Goal: Information Seeking & Learning: Learn about a topic

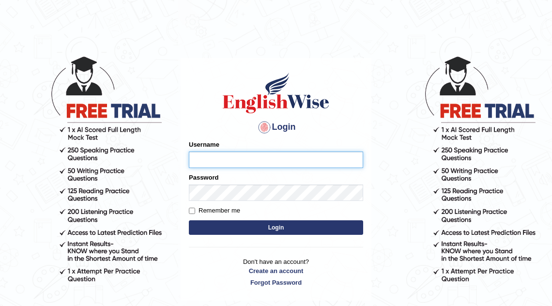
type input "o"
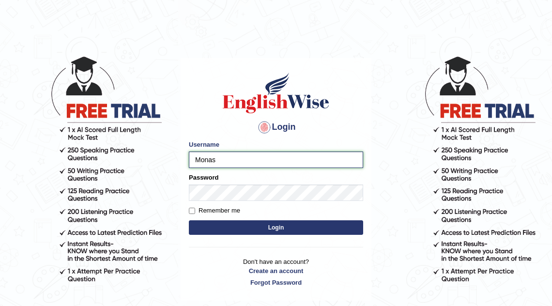
click at [240, 158] on input "Monas" at bounding box center [276, 160] width 174 height 16
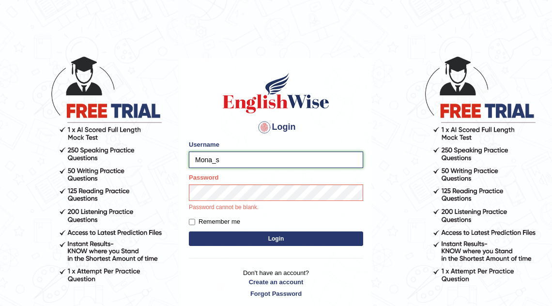
type input "Mona_s"
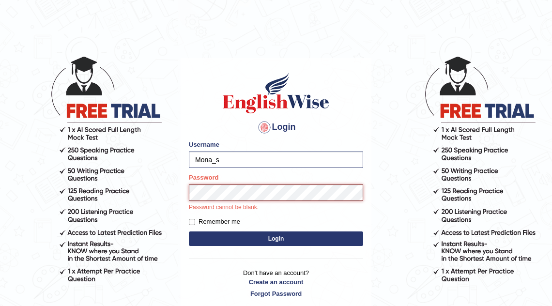
click at [189, 232] on button "Login" at bounding box center [276, 239] width 174 height 15
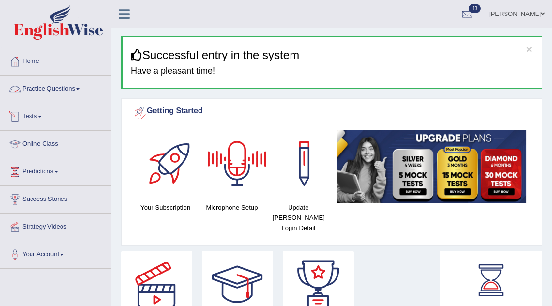
click at [37, 89] on link "Practice Questions" at bounding box center [55, 88] width 110 height 24
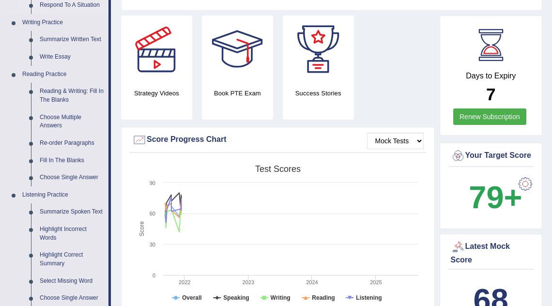
scroll to position [238, 0]
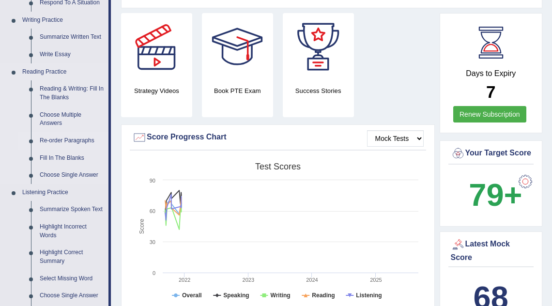
click at [59, 145] on link "Re-order Paragraphs" at bounding box center [71, 140] width 73 height 17
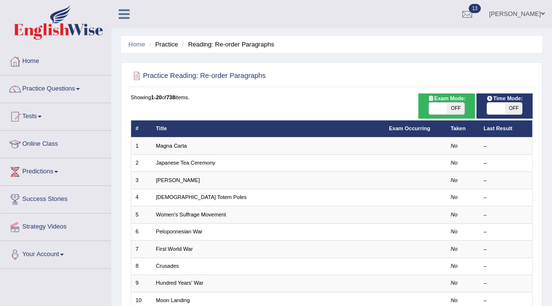
click at [450, 107] on span "OFF" at bounding box center [455, 109] width 17 height 12
checkbox input "true"
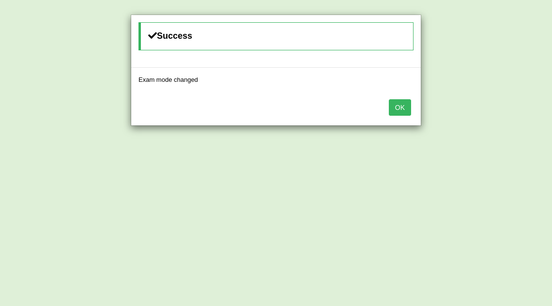
click at [408, 102] on button "OK" at bounding box center [400, 107] width 22 height 16
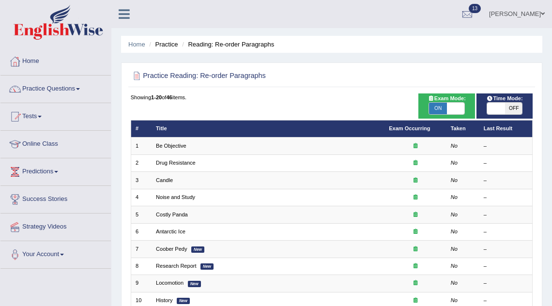
click at [509, 107] on span "OFF" at bounding box center [513, 109] width 17 height 12
checkbox input "true"
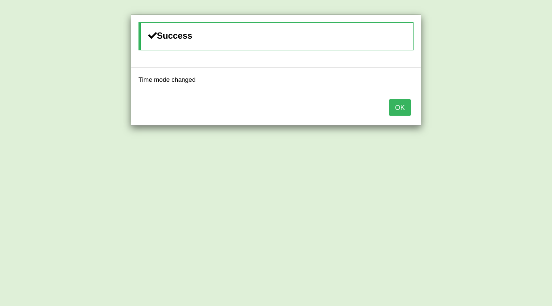
click at [396, 108] on button "OK" at bounding box center [400, 107] width 22 height 16
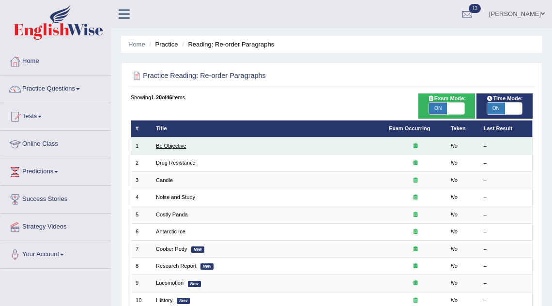
click at [178, 145] on link "Be Objective" at bounding box center [171, 146] width 31 height 6
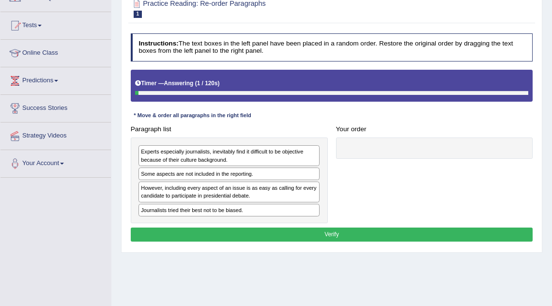
scroll to position [91, 0]
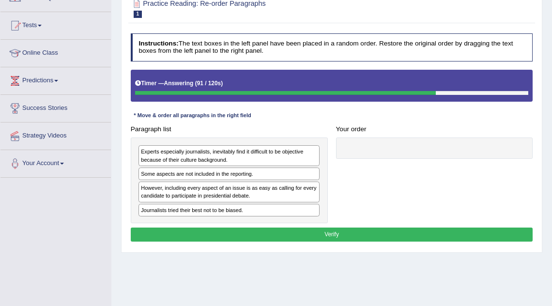
drag, startPoint x: 183, startPoint y: 156, endPoint x: 182, endPoint y: 200, distance: 44.1
click at [182, 197] on div "Experts especially journalists, inevitably find it difficult to be objective be…" at bounding box center [229, 181] width 197 height 86
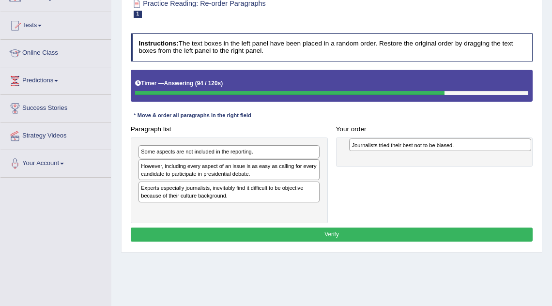
drag, startPoint x: 191, startPoint y: 188, endPoint x: 441, endPoint y: 148, distance: 253.1
click at [442, 148] on div "Journalists tried their best not to be biased." at bounding box center [440, 145] width 182 height 13
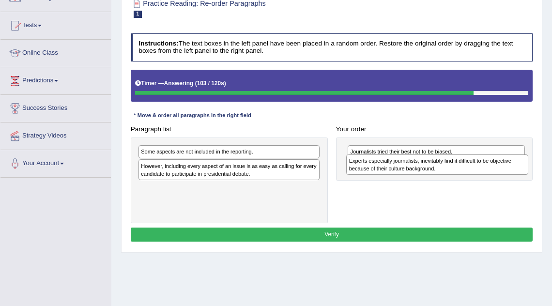
drag, startPoint x: 235, startPoint y: 192, endPoint x: 482, endPoint y: 171, distance: 247.5
click at [482, 171] on div "Experts especially journalists, inevitably find it difficult to be objective be…" at bounding box center [437, 165] width 182 height 20
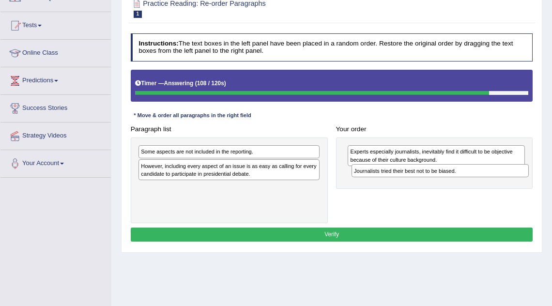
drag, startPoint x: 385, startPoint y: 151, endPoint x: 393, endPoint y: 176, distance: 26.5
click at [392, 177] on div "Journalists tried their best not to be biased. Experts especially journalists, …" at bounding box center [434, 163] width 197 height 51
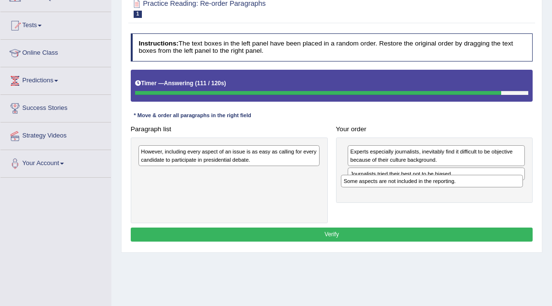
drag, startPoint x: 248, startPoint y: 151, endPoint x: 489, endPoint y: 189, distance: 244.4
click at [489, 189] on div "Paragraph list Some aspects are not included in the reporting. However, includi…" at bounding box center [331, 172] width 411 height 101
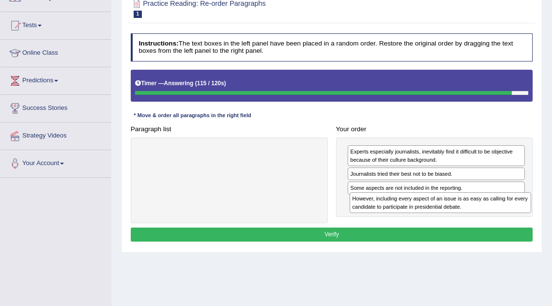
drag, startPoint x: 266, startPoint y: 154, endPoint x: 515, endPoint y: 214, distance: 256.2
click at [515, 214] on div "Paragraph list However, including every aspect of an issue is as easy as callin…" at bounding box center [331, 172] width 411 height 101
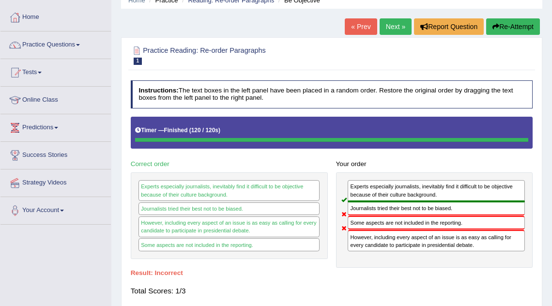
scroll to position [37, 0]
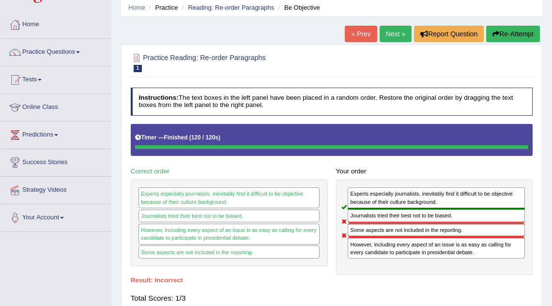
click at [393, 36] on link "Next »" at bounding box center [396, 34] width 32 height 16
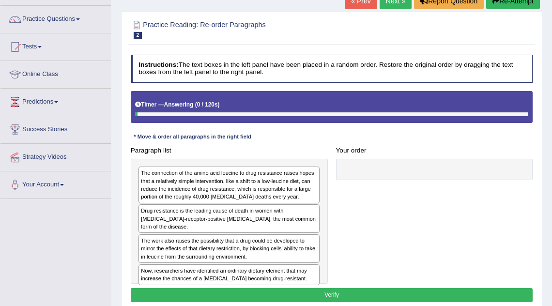
scroll to position [71, 0]
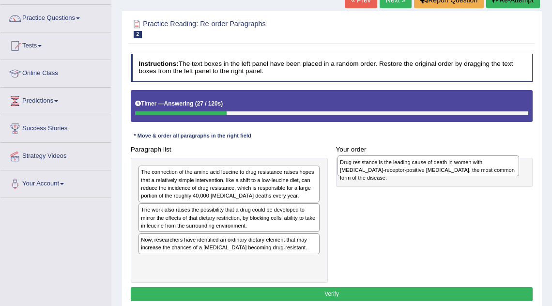
drag, startPoint x: 232, startPoint y: 216, endPoint x: 468, endPoint y: 171, distance: 240.3
click at [468, 171] on div "Drug resistance is the leading cause of death in women with estrogen-receptor-p…" at bounding box center [429, 166] width 182 height 20
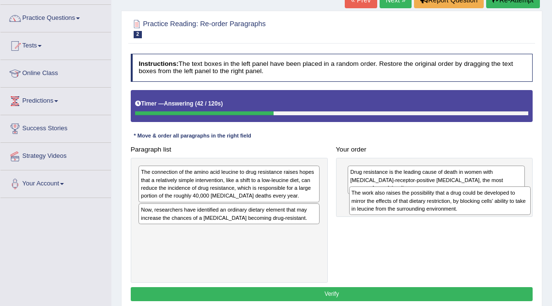
drag, startPoint x: 258, startPoint y: 215, endPoint x: 508, endPoint y: 206, distance: 250.2
click at [508, 206] on div "The work also raises the possibility that a drug could be developed to mirror t…" at bounding box center [440, 201] width 182 height 29
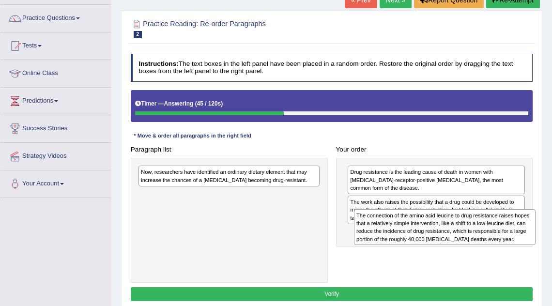
drag, startPoint x: 250, startPoint y: 182, endPoint x: 506, endPoint y: 238, distance: 261.9
click at [506, 238] on div "The connection of the amino acid leucine to drug resistance raises hopes that a…" at bounding box center [445, 227] width 182 height 36
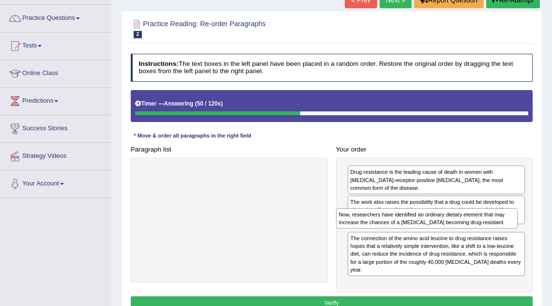
drag, startPoint x: 282, startPoint y: 180, endPoint x: 517, endPoint y: 235, distance: 241.3
click at [517, 235] on div "Paragraph list Now, researchers have identified an ordinary dietary element tha…" at bounding box center [331, 217] width 411 height 150
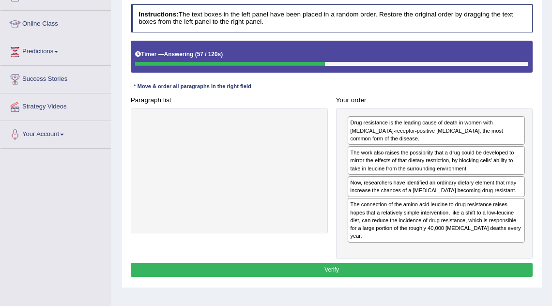
scroll to position [120, 0]
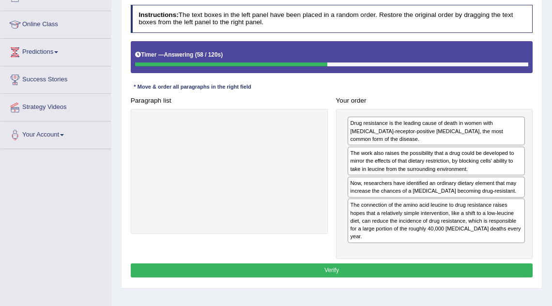
click at [433, 264] on button "Verify" at bounding box center [332, 271] width 403 height 14
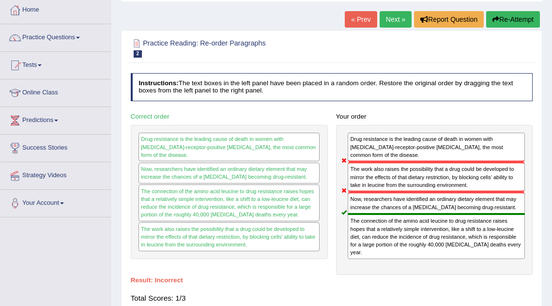
scroll to position [0, 0]
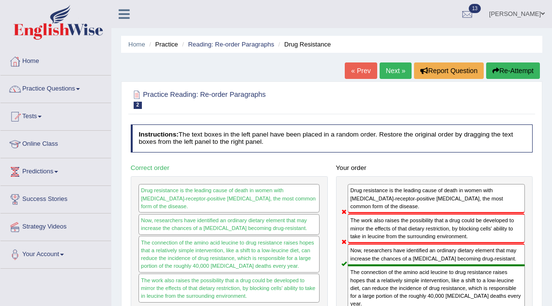
click at [394, 68] on link "Next »" at bounding box center [396, 71] width 32 height 16
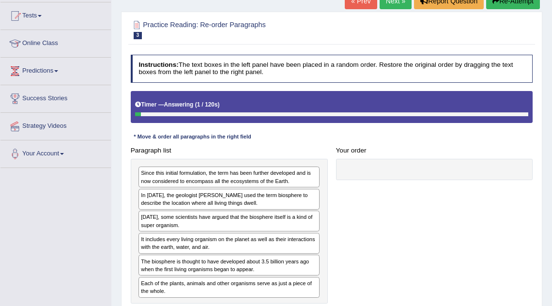
scroll to position [101, 0]
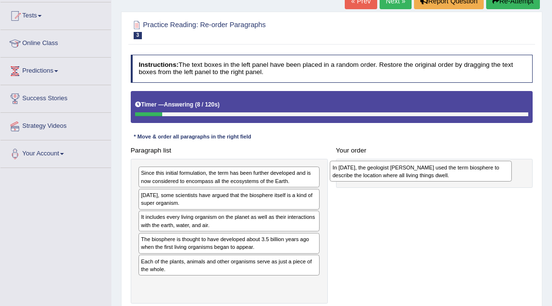
drag, startPoint x: 208, startPoint y: 194, endPoint x: 436, endPoint y: 170, distance: 229.1
click at [436, 170] on div "In [DATE], the geologist [PERSON_NAME] used the term biosphere to describe the …" at bounding box center [421, 171] width 182 height 20
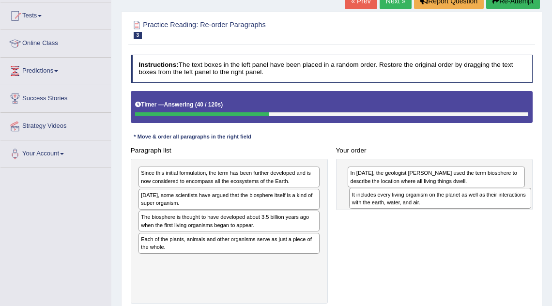
drag, startPoint x: 200, startPoint y: 219, endPoint x: 449, endPoint y: 204, distance: 249.6
click at [449, 204] on div "It includes every living organism on the planet as well as their interactions w…" at bounding box center [440, 198] width 182 height 20
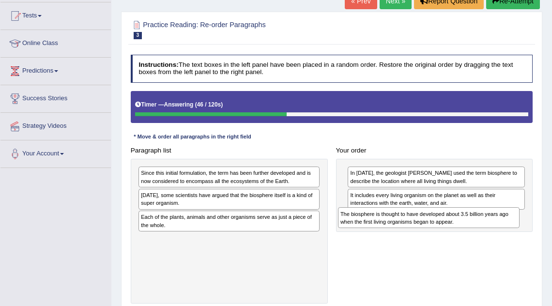
drag, startPoint x: 262, startPoint y: 220, endPoint x: 499, endPoint y: 228, distance: 237.1
click at [499, 228] on div "Paragraph list Since this initial formulation, the term has been further develo…" at bounding box center [331, 223] width 411 height 160
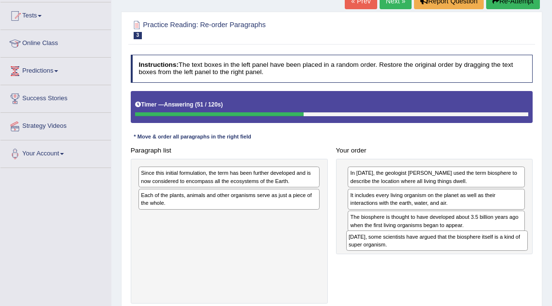
drag, startPoint x: 292, startPoint y: 199, endPoint x: 538, endPoint y: 256, distance: 253.3
click at [538, 256] on div "Practice Reading: Re-order Paragraphs 3 Scientists Instructions: The text boxes…" at bounding box center [332, 173] width 422 height 322
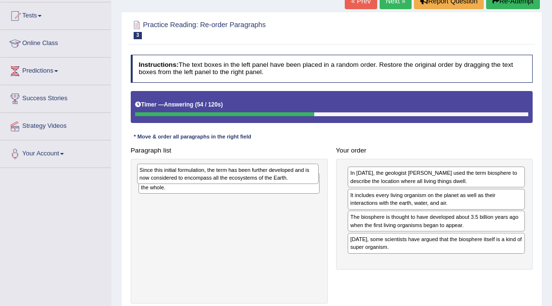
click at [242, 179] on div "Since this initial formulation, the term has been further developed and is now …" at bounding box center [228, 174] width 182 height 20
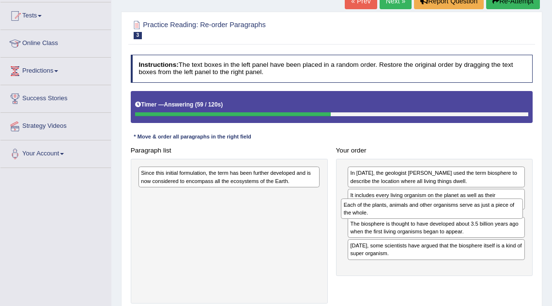
drag, startPoint x: 243, startPoint y: 202, endPoint x: 485, endPoint y: 223, distance: 242.3
click at [485, 223] on div "Paragraph list Since this initial formulation, the term has been further develo…" at bounding box center [331, 223] width 411 height 160
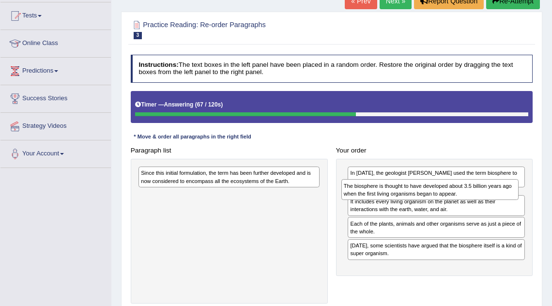
drag, startPoint x: 398, startPoint y: 237, endPoint x: 394, endPoint y: 190, distance: 47.7
click at [394, 190] on div "The biosphere is thought to have developed about 3.5 billion years ago when the…" at bounding box center [431, 189] width 178 height 20
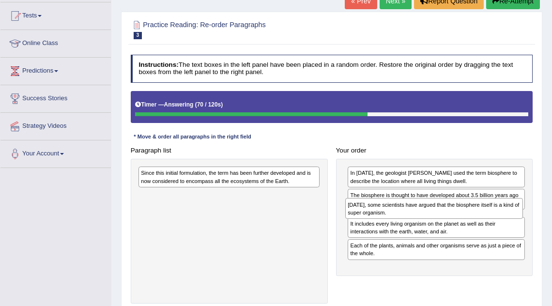
drag, startPoint x: 390, startPoint y: 262, endPoint x: 390, endPoint y: 216, distance: 46.0
click at [390, 216] on div "Today, some scientists have argued that the biosphere itself is a kind of super…" at bounding box center [435, 208] width 178 height 20
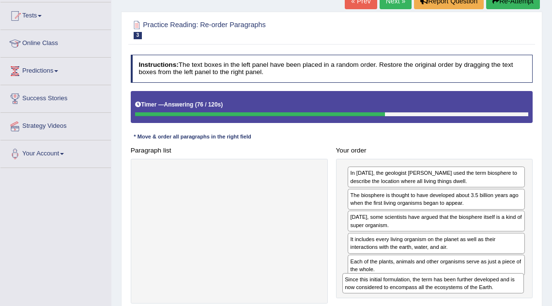
drag, startPoint x: 277, startPoint y: 174, endPoint x: 519, endPoint y: 304, distance: 274.9
click at [519, 304] on div "Instructions: The text boxes in the left panel have been placed in a random ord…" at bounding box center [331, 190] width 407 height 278
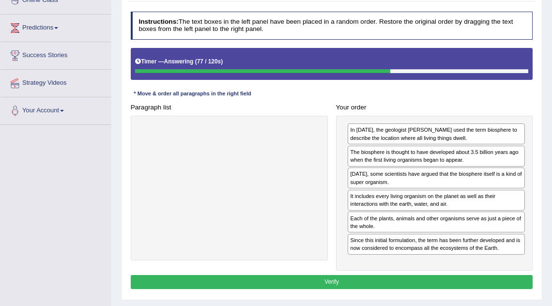
scroll to position [147, 0]
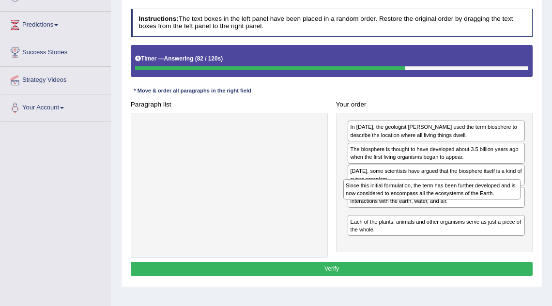
drag, startPoint x: 429, startPoint y: 242, endPoint x: 427, endPoint y: 205, distance: 36.4
click at [427, 205] on div "In 1875, the geologist Eduard Suess used the term biosphere to describe the loc…" at bounding box center [434, 183] width 197 height 140
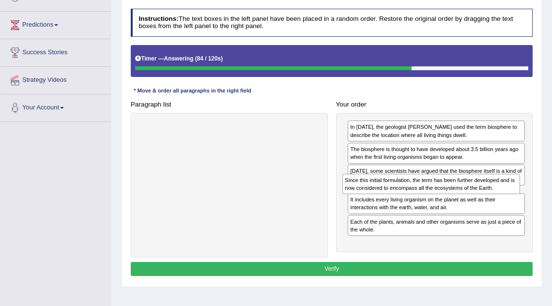
drag, startPoint x: 423, startPoint y: 214, endPoint x: 420, endPoint y: 193, distance: 20.6
click at [420, 193] on div "Since this initial formulation, the term has been further developed and is now …" at bounding box center [432, 184] width 178 height 20
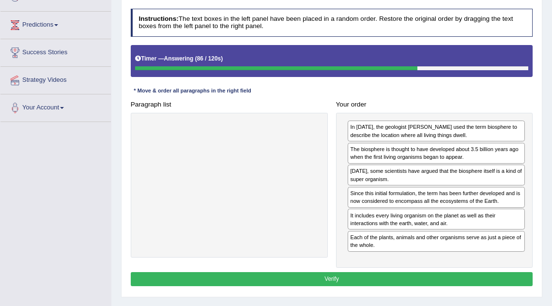
click at [351, 272] on button "Verify" at bounding box center [332, 279] width 403 height 14
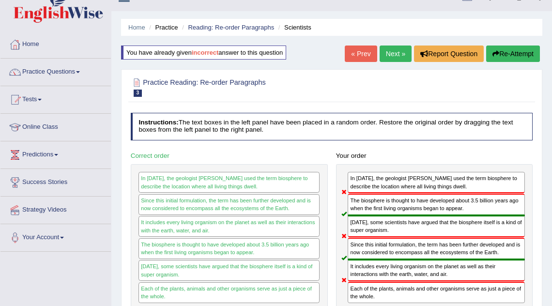
scroll to position [0, 0]
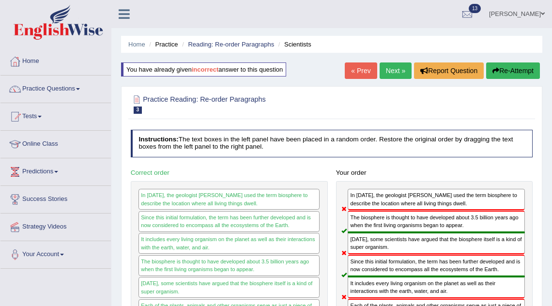
click at [390, 69] on link "Next »" at bounding box center [396, 71] width 32 height 16
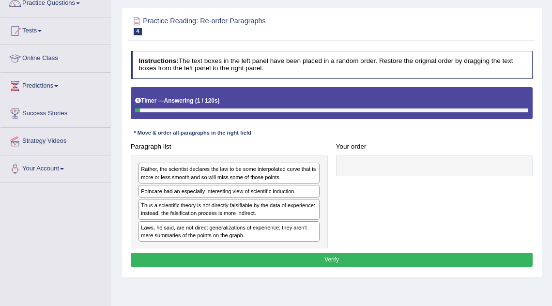
scroll to position [86, 0]
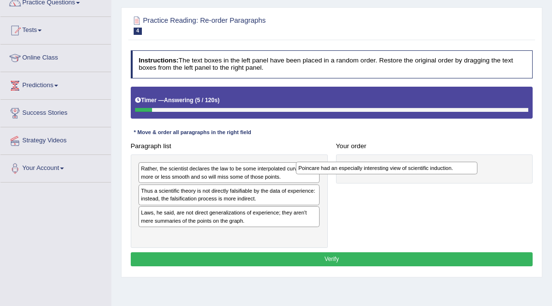
drag, startPoint x: 177, startPoint y: 212, endPoint x: 364, endPoint y: 193, distance: 188.4
click at [364, 193] on div "Paragraph list Rather, the scientist declares the law to be some interpolated c…" at bounding box center [331, 193] width 411 height 109
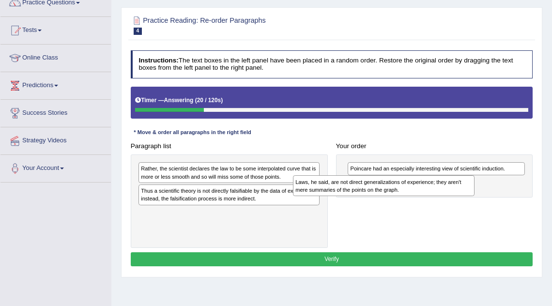
drag, startPoint x: 200, startPoint y: 234, endPoint x: 384, endPoint y: 210, distance: 185.7
click at [384, 196] on div "Laws, he said, are not direct generalizations of experience; they aren't mere s…" at bounding box center [384, 185] width 182 height 20
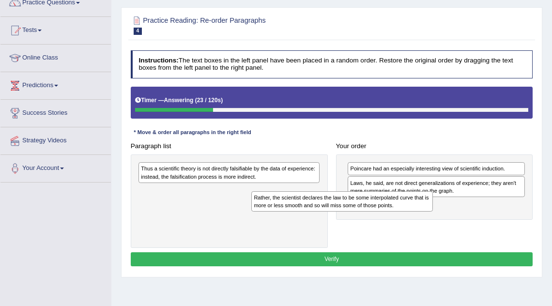
drag, startPoint x: 241, startPoint y: 189, endPoint x: 377, endPoint y: 228, distance: 140.5
click at [377, 212] on div "Rather, the scientist declares the law to be some interpolated curve that is mo…" at bounding box center [343, 201] width 182 height 20
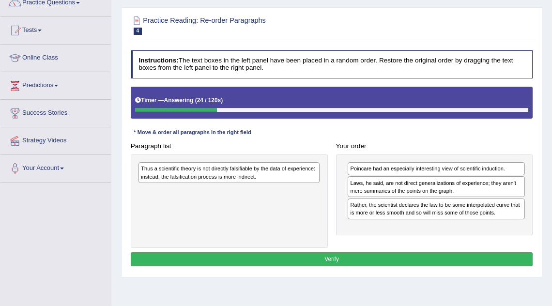
drag, startPoint x: 218, startPoint y: 189, endPoint x: 332, endPoint y: 226, distance: 120.6
click at [320, 183] on div "Thus a scientific theory is not directly falsifiable by the data of experience:…" at bounding box center [229, 172] width 181 height 21
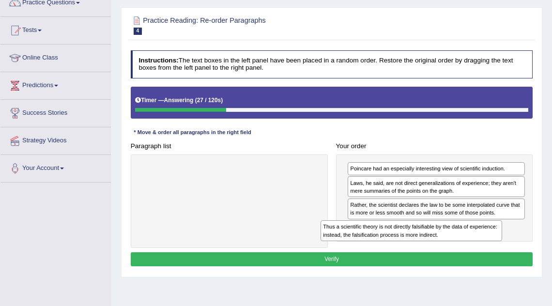
drag, startPoint x: 263, startPoint y: 190, endPoint x: 488, endPoint y: 265, distance: 236.9
click at [488, 248] on div "Paragraph list Thus a scientific theory is not directly falsifiable by the data…" at bounding box center [331, 193] width 411 height 109
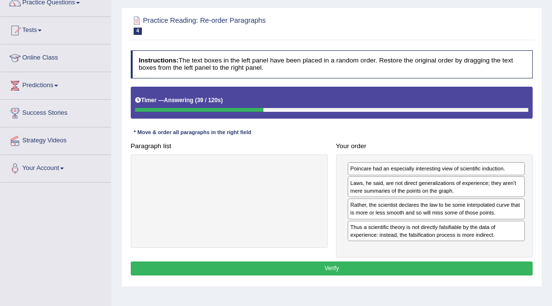
click at [412, 276] on button "Verify" at bounding box center [332, 269] width 403 height 14
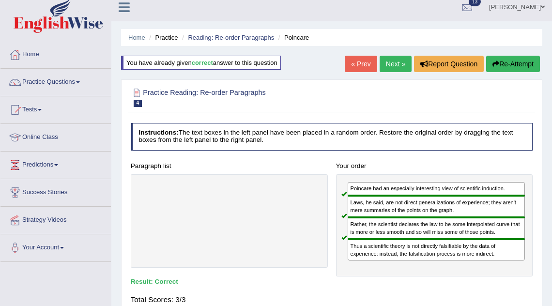
scroll to position [0, 0]
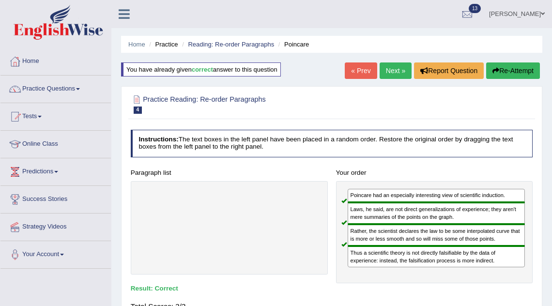
click at [393, 74] on link "Next »" at bounding box center [396, 71] width 32 height 16
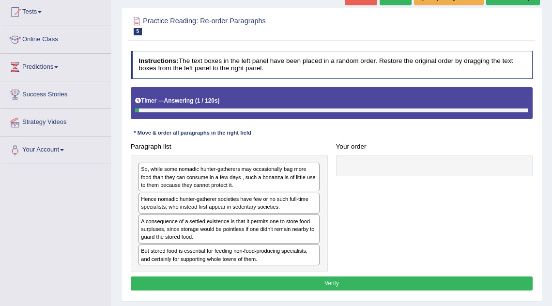
scroll to position [106, 0]
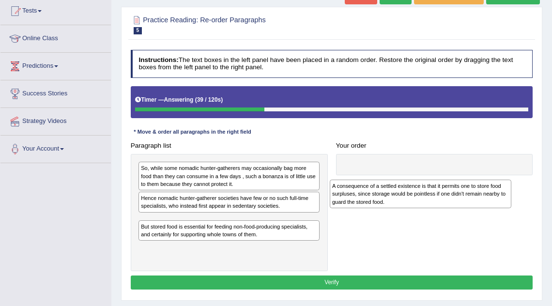
drag, startPoint x: 203, startPoint y: 225, endPoint x: 430, endPoint y: 199, distance: 228.7
click at [430, 199] on div "A consequence of a settled existence is that it permits one to store food surpl…" at bounding box center [421, 194] width 182 height 29
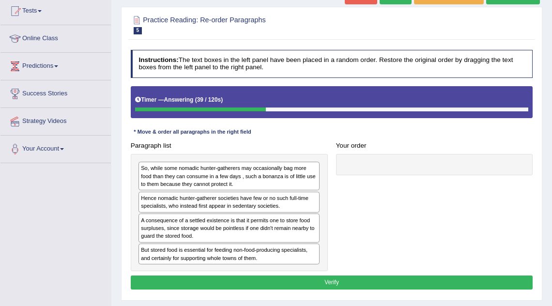
click at [439, 189] on div "Paragraph list So, while some nomadic hunter-gatherers may occasionally bag mor…" at bounding box center [331, 205] width 411 height 133
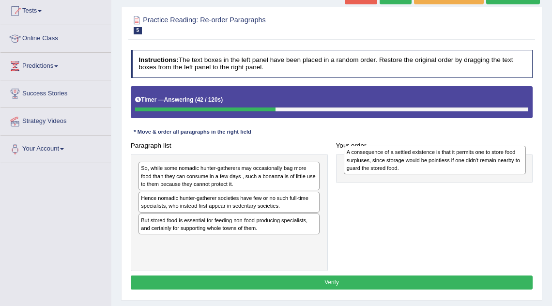
drag, startPoint x: 253, startPoint y: 227, endPoint x: 498, endPoint y: 162, distance: 252.9
click at [498, 162] on div "A consequence of a settled existence is that it permits one to store food surpl…" at bounding box center [435, 160] width 182 height 29
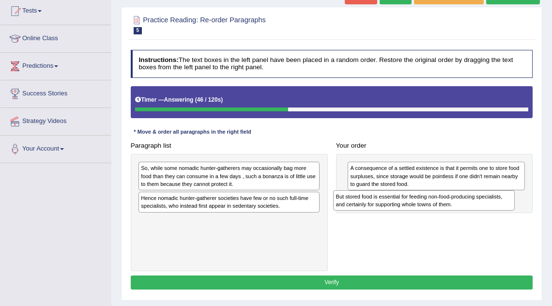
drag, startPoint x: 223, startPoint y: 232, endPoint x: 455, endPoint y: 218, distance: 232.1
click at [455, 218] on div "Paragraph list So, while some nomadic hunter-gatherers may occasionally bag mor…" at bounding box center [331, 205] width 411 height 133
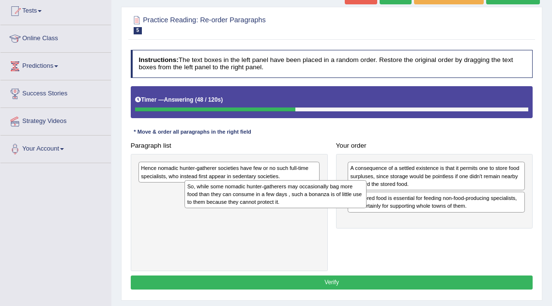
drag, startPoint x: 255, startPoint y: 179, endPoint x: 349, endPoint y: 228, distance: 106.6
click at [348, 209] on div "So, while some nomadic hunter-gatherers may occasionally bag more food than the…" at bounding box center [276, 194] width 182 height 29
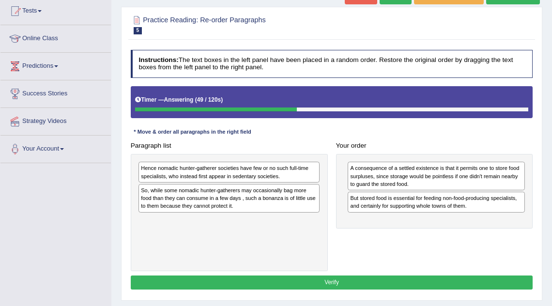
drag, startPoint x: 349, startPoint y: 228, endPoint x: 373, endPoint y: 229, distance: 23.8
click at [373, 229] on div "Paragraph list Hence nomadic hunter-gatherer societies have few or no such full…" at bounding box center [331, 205] width 411 height 133
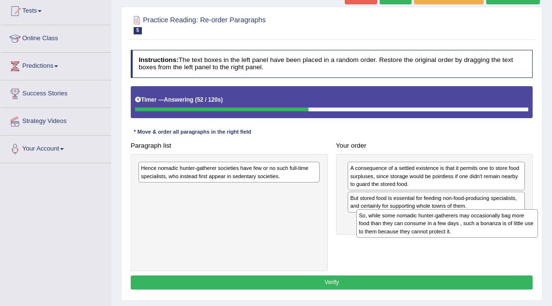
drag, startPoint x: 202, startPoint y: 201, endPoint x: 461, endPoint y: 239, distance: 261.6
click at [461, 239] on div "Paragraph list Hence nomadic hunter-gatherer societies have few or no such full…" at bounding box center [331, 205] width 411 height 133
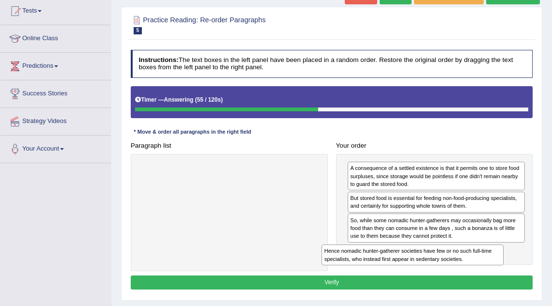
drag, startPoint x: 258, startPoint y: 175, endPoint x: 476, endPoint y: 278, distance: 240.9
click at [476, 278] on div "Instructions: The text boxes in the left panel have been placed in a random ord…" at bounding box center [331, 171] width 407 height 250
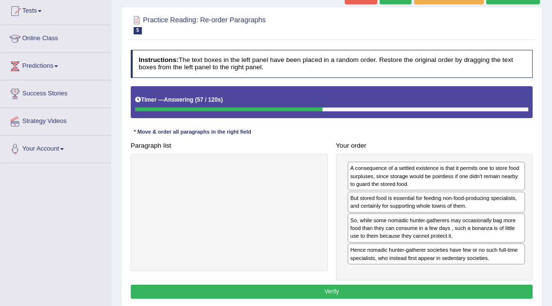
click at [425, 292] on button "Verify" at bounding box center [332, 292] width 403 height 14
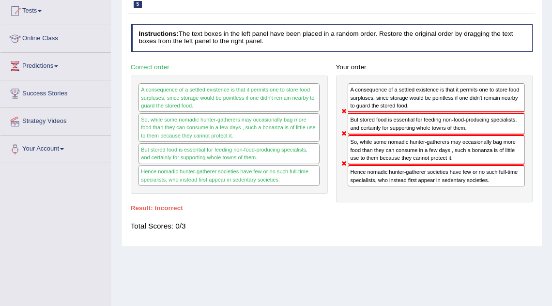
scroll to position [39, 0]
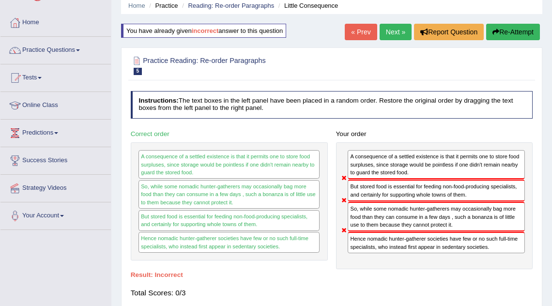
click at [529, 29] on button "Re-Attempt" at bounding box center [514, 32] width 54 height 16
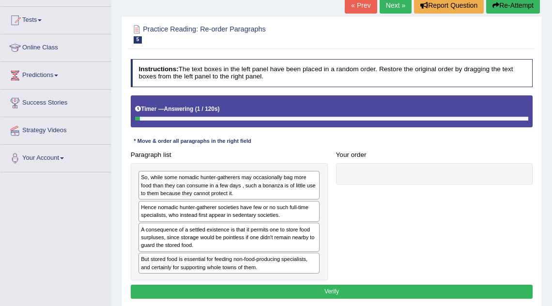
scroll to position [97, 0]
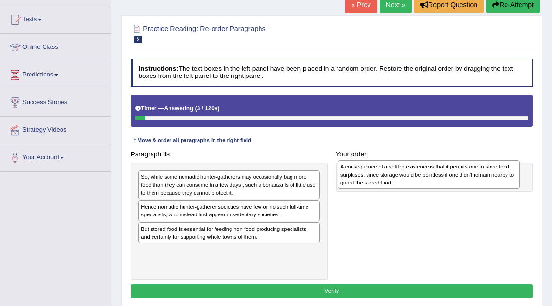
drag, startPoint x: 191, startPoint y: 230, endPoint x: 428, endPoint y: 171, distance: 244.2
click at [428, 171] on div "A consequence of a settled existence is that it permits one to store food surpl…" at bounding box center [429, 174] width 182 height 29
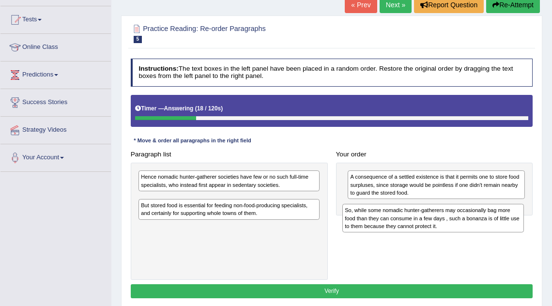
drag, startPoint x: 202, startPoint y: 183, endPoint x: 444, endPoint y: 222, distance: 245.1
click at [444, 223] on div "So, while some nomadic hunter-gatherers may occasionally bag more food than the…" at bounding box center [434, 218] width 182 height 29
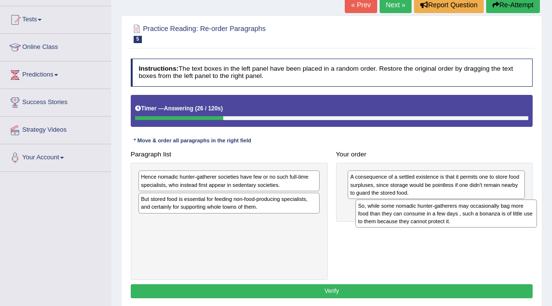
drag, startPoint x: 166, startPoint y: 205, endPoint x: 422, endPoint y: 221, distance: 256.9
click at [423, 221] on div "So, while some nomadic hunter-gatherers may occasionally bag more food than the…" at bounding box center [447, 214] width 182 height 29
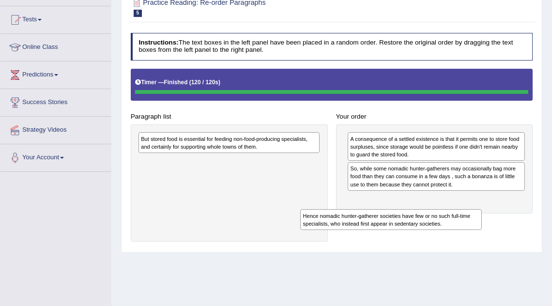
drag, startPoint x: 268, startPoint y: 139, endPoint x: 462, endPoint y: 233, distance: 215.4
click at [461, 234] on div "Paragraph list Hence nomadic hunter-gatherer societies have few or no such full…" at bounding box center [331, 155] width 411 height 173
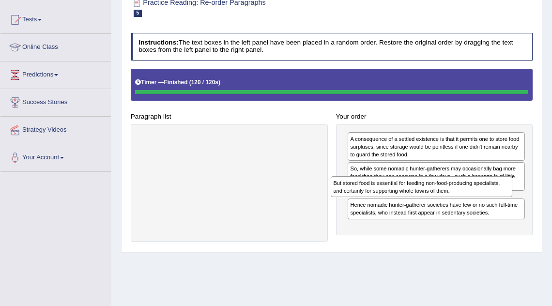
drag, startPoint x: 257, startPoint y: 147, endPoint x: 503, endPoint y: 203, distance: 252.4
click at [503, 203] on div "Paragraph list But stored food is essential for feeding non-food-producing spec…" at bounding box center [331, 155] width 411 height 173
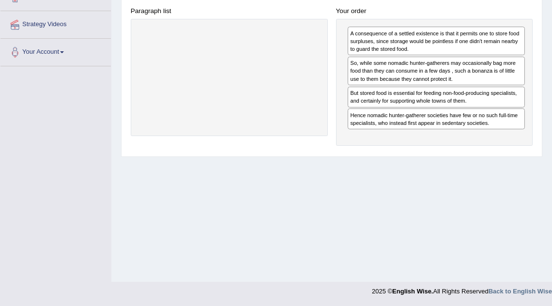
scroll to position [153, 0]
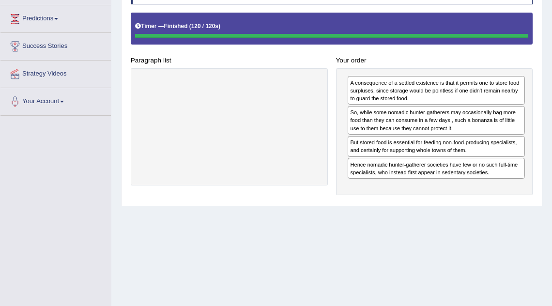
click at [444, 272] on div "Home Practice Reading: Re-order Paragraphs Little Consequence You have already …" at bounding box center [331, 89] width 441 height 485
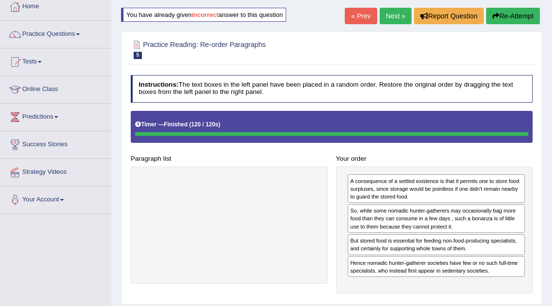
scroll to position [34, 0]
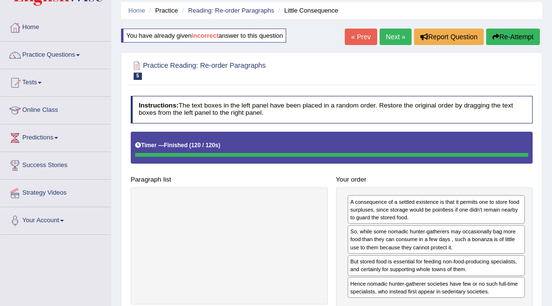
click at [371, 36] on link "« Prev" at bounding box center [361, 37] width 32 height 16
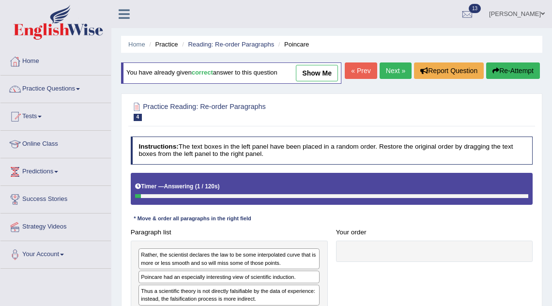
click at [392, 79] on link "Next »" at bounding box center [396, 71] width 32 height 16
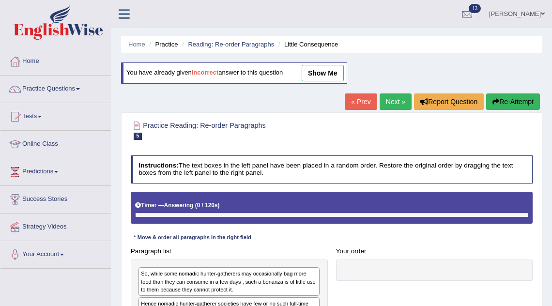
click at [392, 100] on link "Next »" at bounding box center [396, 102] width 32 height 16
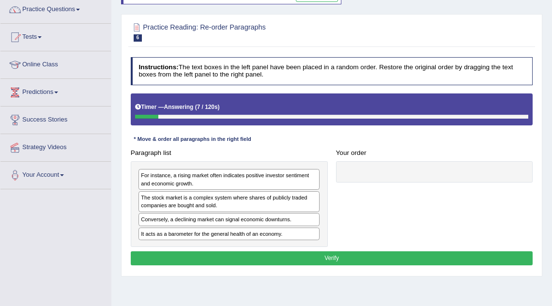
scroll to position [80, 0]
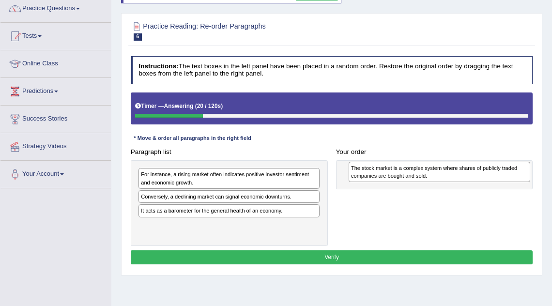
drag, startPoint x: 162, startPoint y: 221, endPoint x: 409, endPoint y: 196, distance: 249.0
click at [409, 182] on div "The stock market is a complex system where shares of publicly traded companies …" at bounding box center [440, 172] width 182 height 20
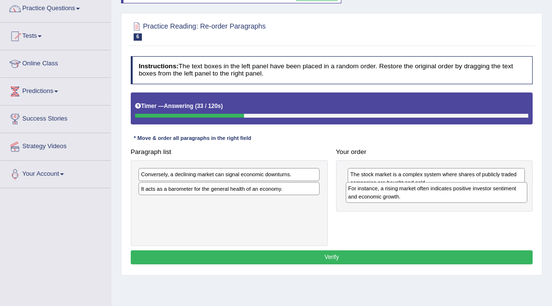
drag, startPoint x: 213, startPoint y: 194, endPoint x: 459, endPoint y: 215, distance: 247.1
click at [459, 203] on div "For instance, a rising market often indicates positive investor sentiment and e…" at bounding box center [437, 192] width 182 height 20
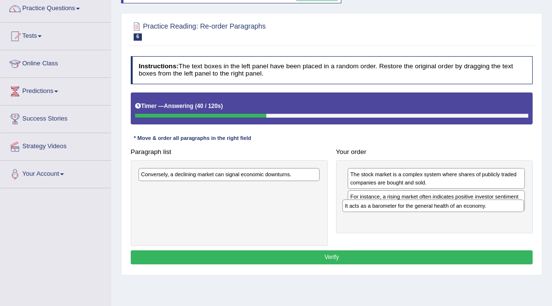
drag, startPoint x: 238, startPoint y: 205, endPoint x: 481, endPoint y: 235, distance: 244.1
click at [481, 235] on div "Paragraph list Conversely, a declining market can signal economic downturns. It…" at bounding box center [331, 195] width 411 height 101
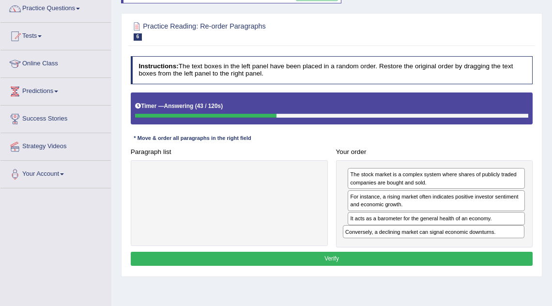
drag, startPoint x: 271, startPoint y: 194, endPoint x: 514, endPoint y: 266, distance: 253.2
click at [514, 266] on div "Instructions: The text boxes in the left panel have been placed in a random ord…" at bounding box center [331, 162] width 407 height 220
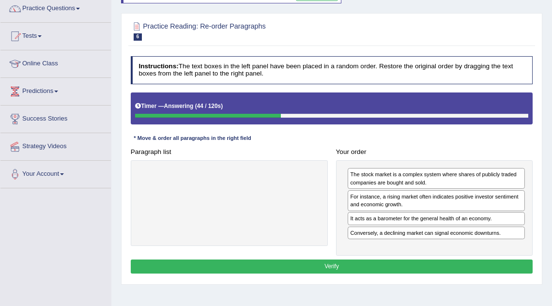
click at [459, 274] on button "Verify" at bounding box center [332, 267] width 403 height 14
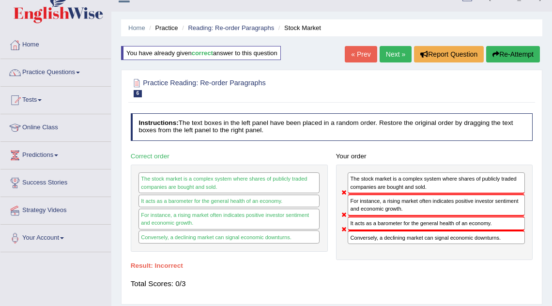
scroll to position [0, 0]
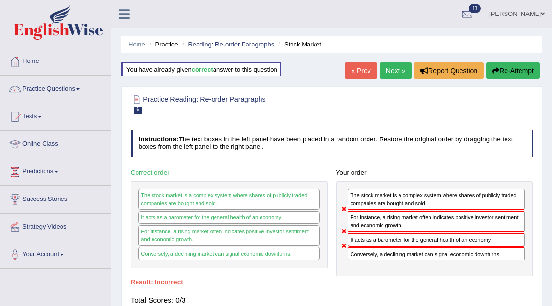
click at [393, 65] on link "Next »" at bounding box center [396, 71] width 32 height 16
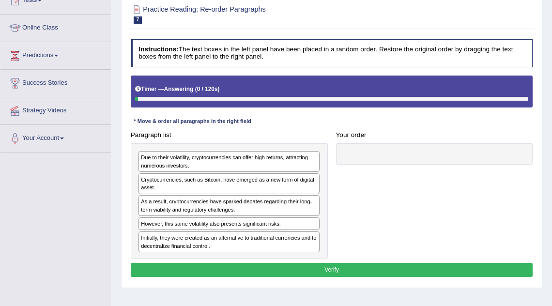
scroll to position [117, 0]
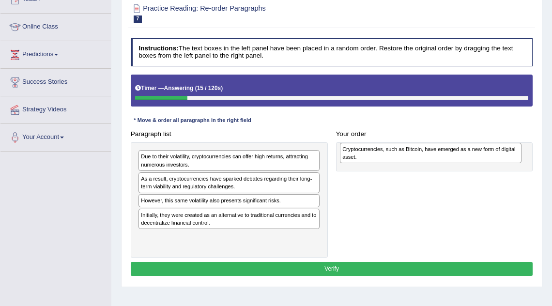
drag, startPoint x: 212, startPoint y: 182, endPoint x: 454, endPoint y: 156, distance: 243.2
click at [454, 156] on div "Cryptocurrencies, such as Bitcoin, have emerged as a new form of digital asset." at bounding box center [431, 153] width 182 height 20
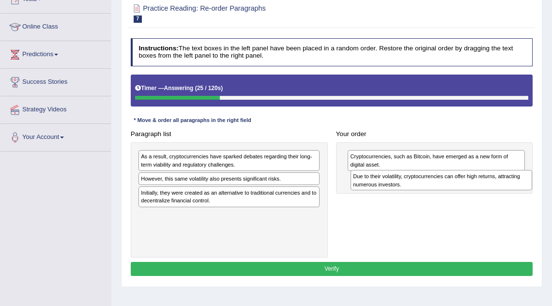
drag, startPoint x: 255, startPoint y: 165, endPoint x: 507, endPoint y: 193, distance: 253.5
click at [507, 193] on div "Paragraph list Due to their volatility, cryptocurrencies can offer high returns…" at bounding box center [331, 192] width 411 height 131
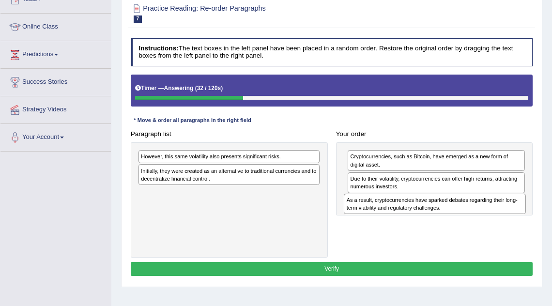
drag, startPoint x: 255, startPoint y: 161, endPoint x: 499, endPoint y: 217, distance: 250.5
click at [499, 217] on div "Paragraph list As a result, cryptocurrencies have sparked debates regarding the…" at bounding box center [331, 192] width 411 height 131
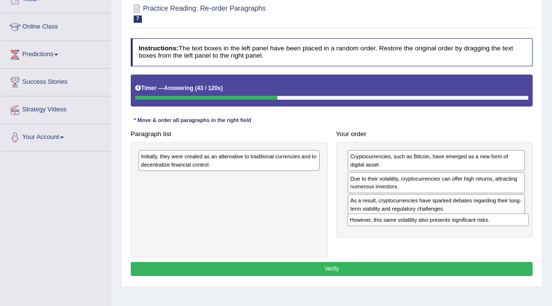
drag, startPoint x: 239, startPoint y: 156, endPoint x: 488, endPoint y: 234, distance: 260.7
click at [488, 234] on div "Paragraph list However, this same volatility also presents significant risks. I…" at bounding box center [331, 192] width 411 height 131
drag, startPoint x: 464, startPoint y: 187, endPoint x: 463, endPoint y: 197, distance: 9.7
click at [464, 196] on div "Cryptocurrencies, such as Bitcoin, have emerged as a new form of digital asset.…" at bounding box center [434, 193] width 197 height 103
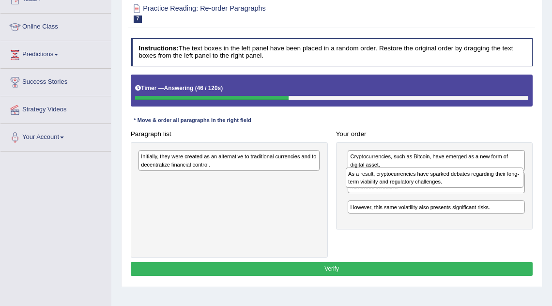
drag, startPoint x: 457, startPoint y: 204, endPoint x: 457, endPoint y: 185, distance: 18.9
click at [457, 185] on div "As a result, cryptocurrencies have sparked debates regarding their long-term vi…" at bounding box center [435, 178] width 178 height 20
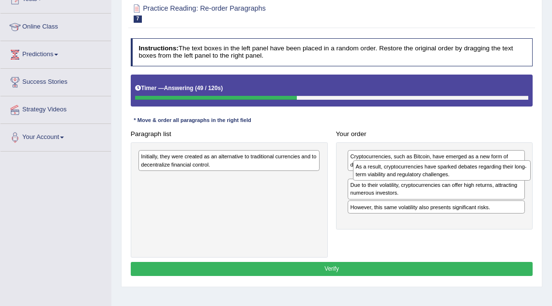
drag, startPoint x: 438, startPoint y: 205, endPoint x: 447, endPoint y: 178, distance: 28.7
click at [447, 178] on div "As a result, cryptocurrencies have sparked debates regarding their long-term vi…" at bounding box center [442, 170] width 178 height 20
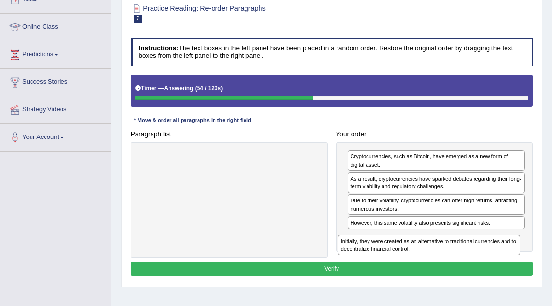
drag, startPoint x: 234, startPoint y: 154, endPoint x: 472, endPoint y: 257, distance: 259.8
click at [472, 257] on div "Instructions: The text boxes in the left panel have been placed in a random ord…" at bounding box center [331, 158] width 407 height 249
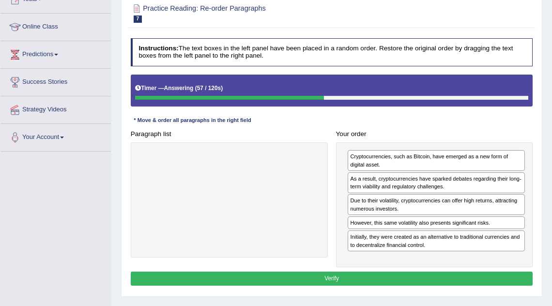
click at [438, 277] on button "Verify" at bounding box center [332, 279] width 403 height 14
